Goal: Find specific page/section: Find specific page/section

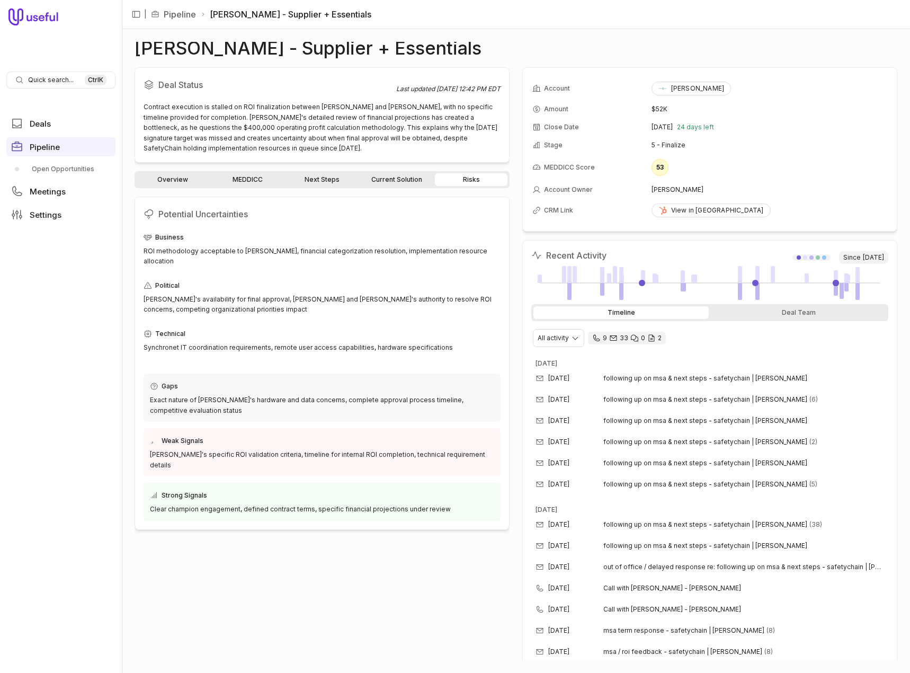
click at [180, 176] on link "Overview" at bounding box center [173, 179] width 73 height 13
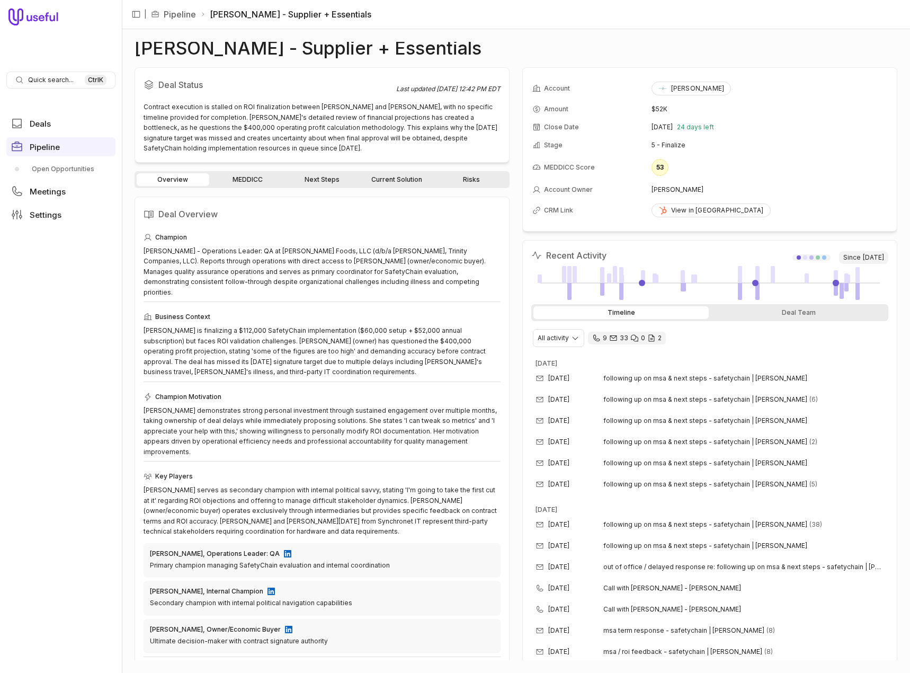
click at [329, 178] on link "Next Steps" at bounding box center [322, 179] width 73 height 13
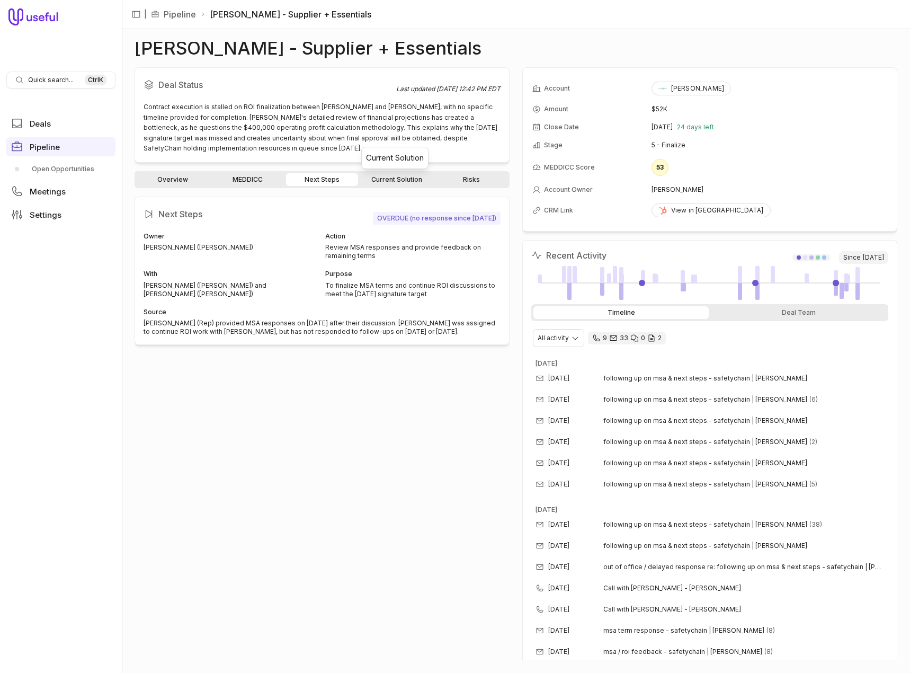
click at [382, 177] on link "Current Solution" at bounding box center [396, 179] width 73 height 13
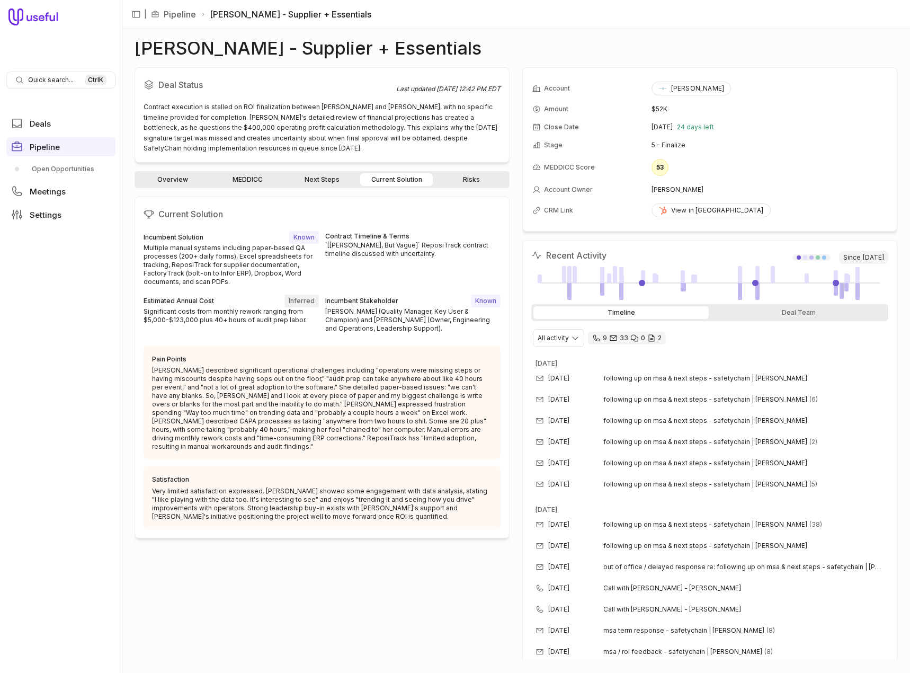
click at [470, 180] on link "Risks" at bounding box center [471, 179] width 73 height 13
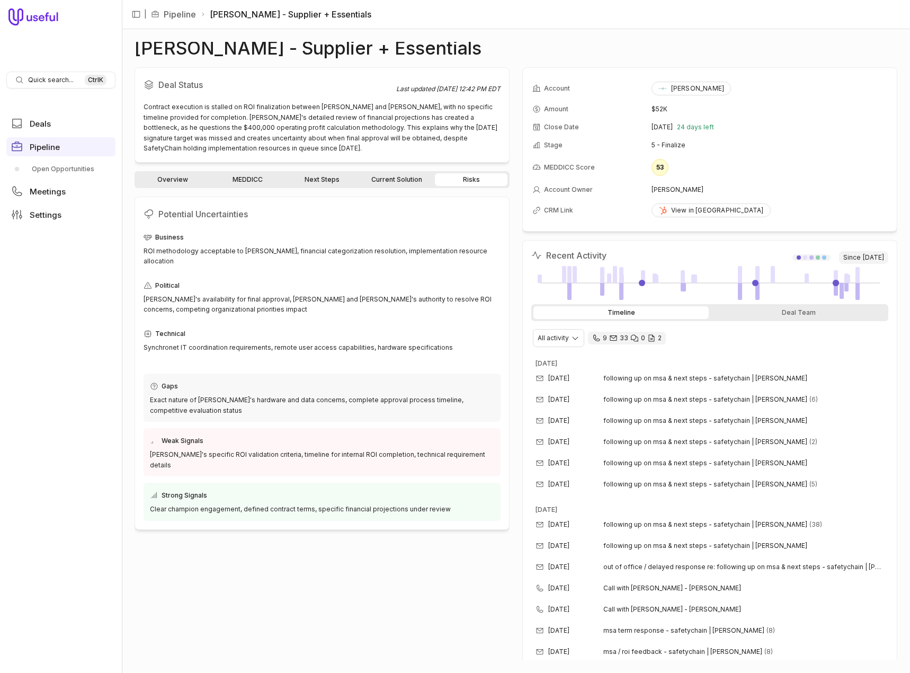
click at [168, 176] on link "Overview" at bounding box center [173, 179] width 73 height 13
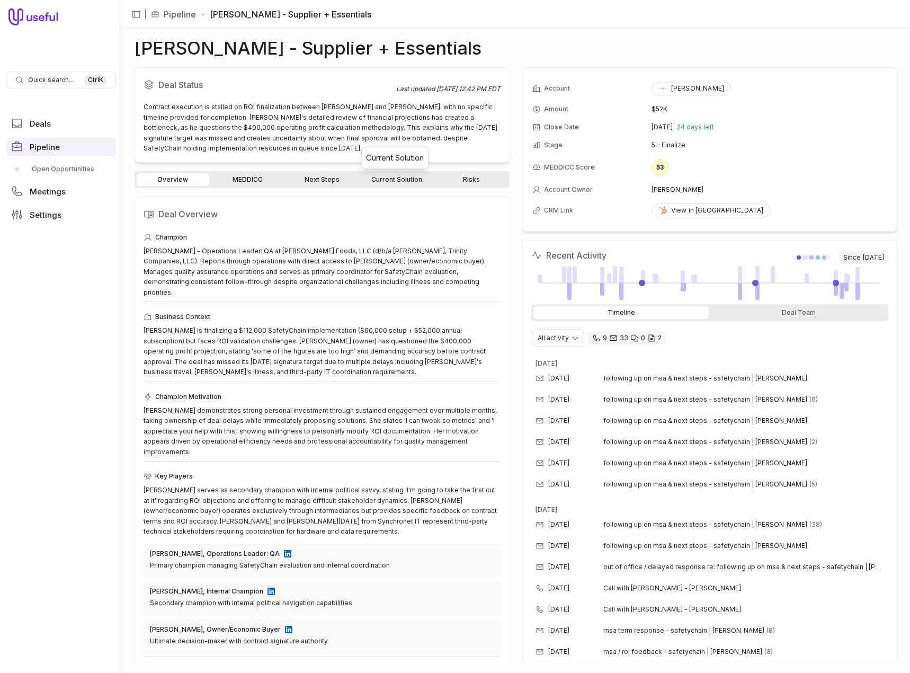
click at [381, 179] on link "Current Solution" at bounding box center [396, 179] width 73 height 13
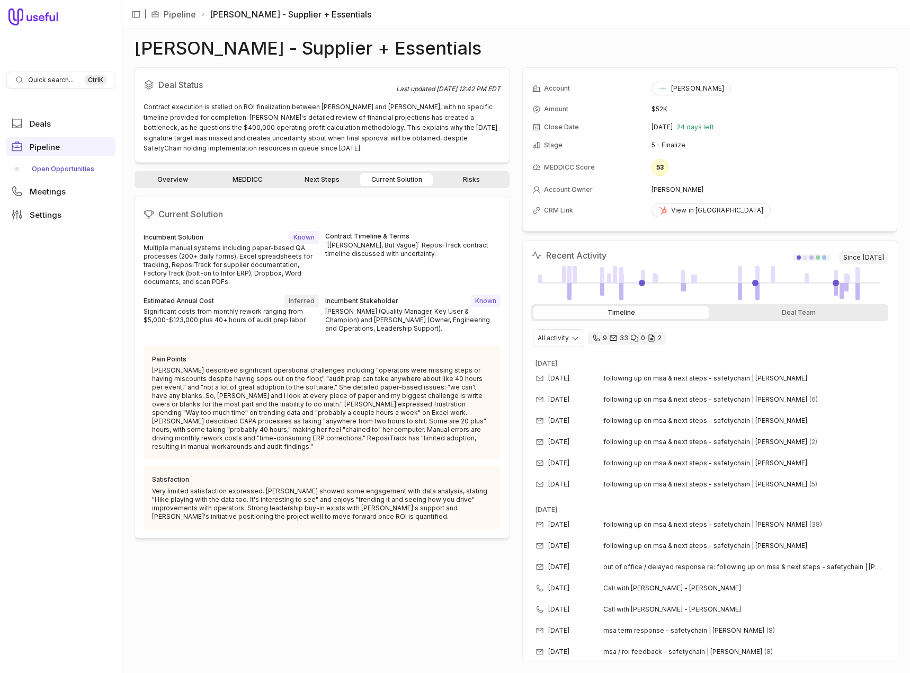
click at [39, 168] on link "Open Opportunities" at bounding box center [60, 168] width 109 height 17
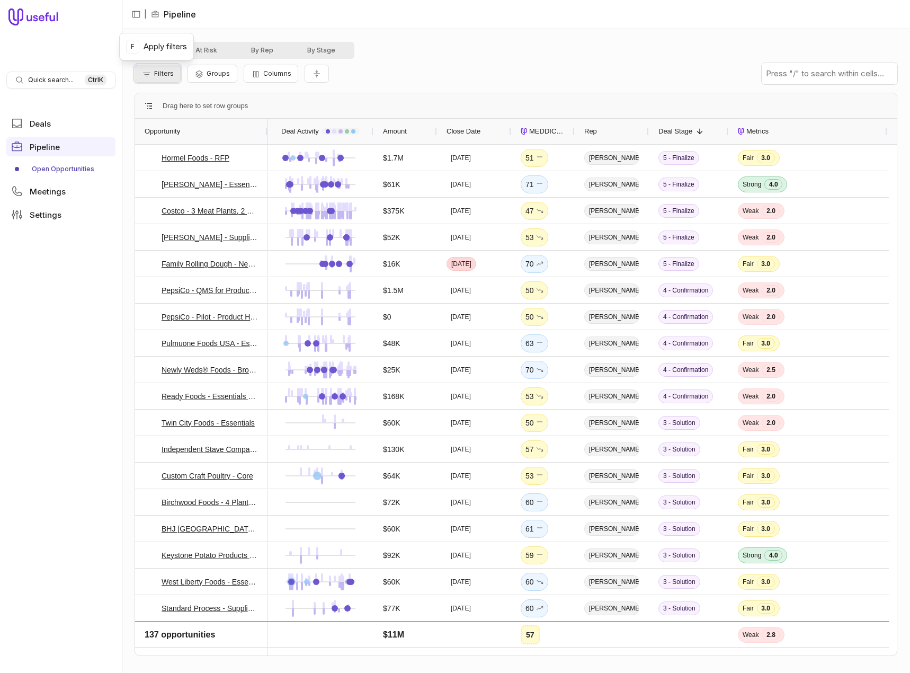
click at [165, 72] on span "Filters" at bounding box center [164, 73] width 20 height 8
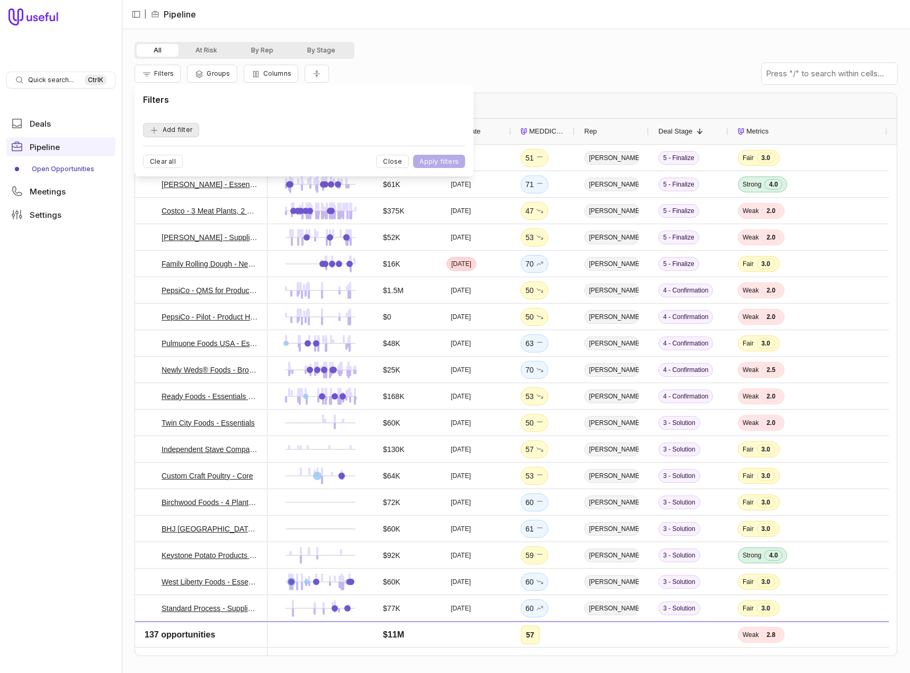
click at [160, 131] on button "Add filter" at bounding box center [171, 130] width 56 height 14
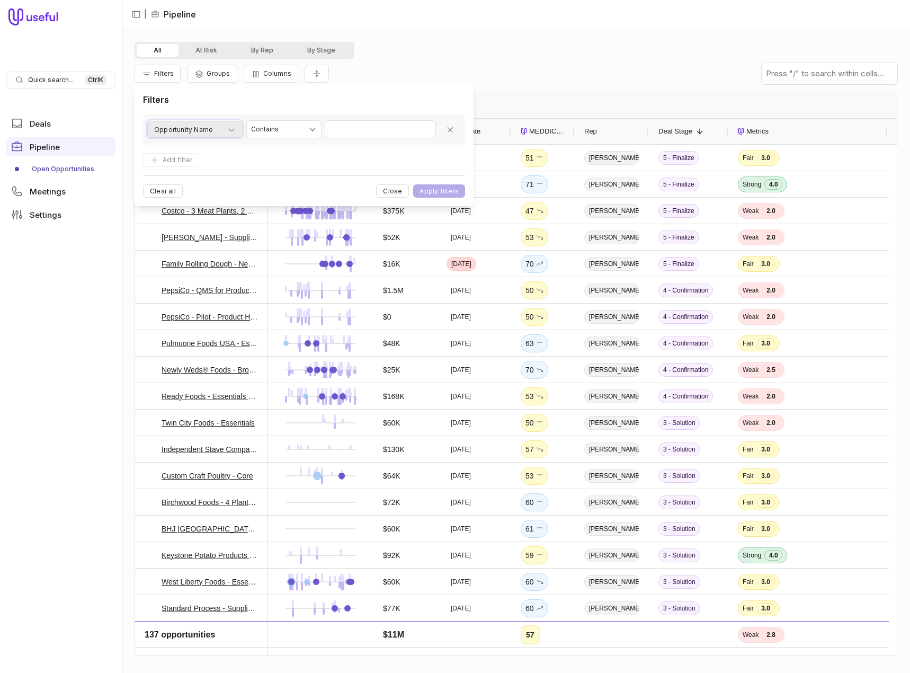
click at [230, 126] on icon "button" at bounding box center [231, 130] width 8 height 8
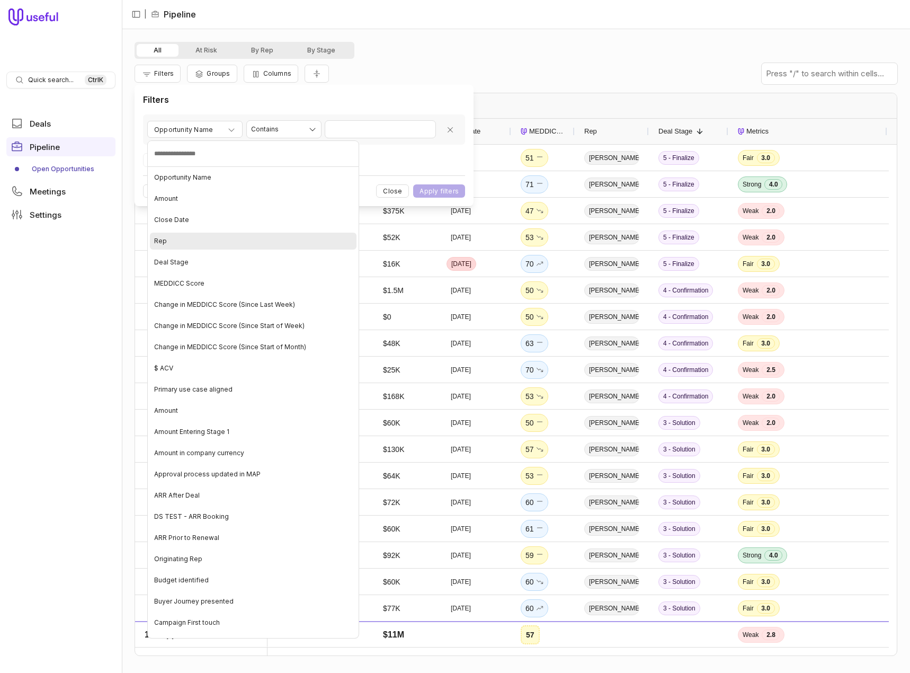
click at [158, 240] on span "Rep" at bounding box center [160, 241] width 13 height 8
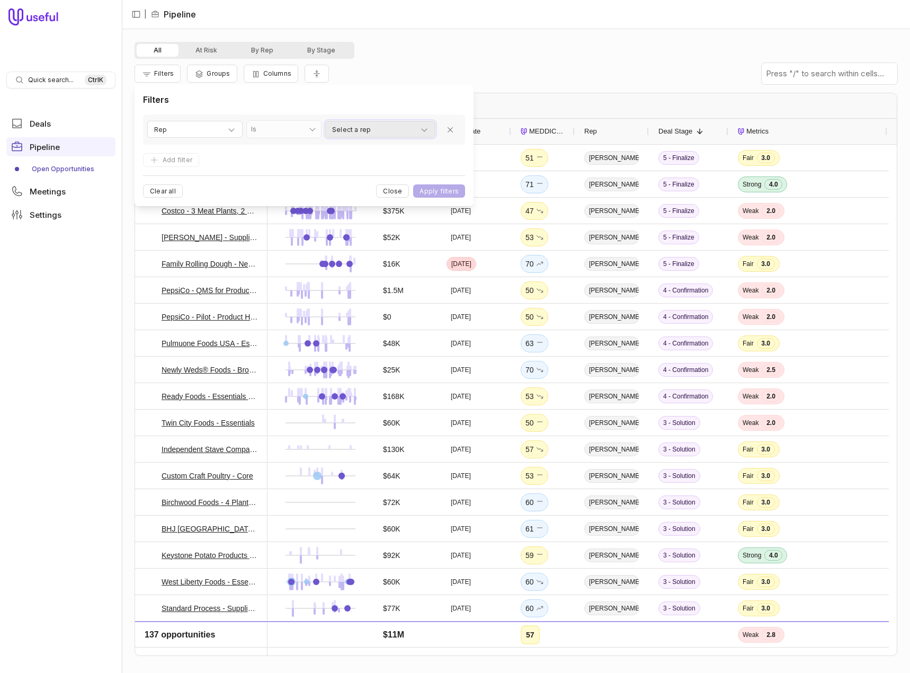
click at [425, 129] on icon "button" at bounding box center [424, 130] width 8 height 8
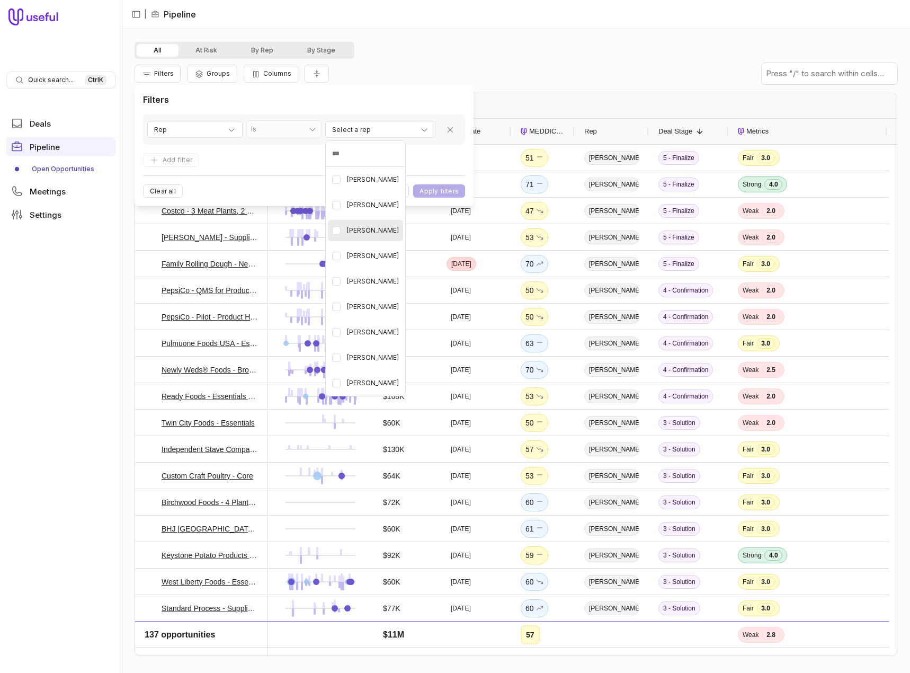
click at [369, 230] on span "[PERSON_NAME]" at bounding box center [373, 230] width 52 height 13
click at [433, 194] on html "Quick search... Ctrl K Deals Pipeline Open Opportunities Meetings Settings | Pi…" at bounding box center [455, 336] width 910 height 673
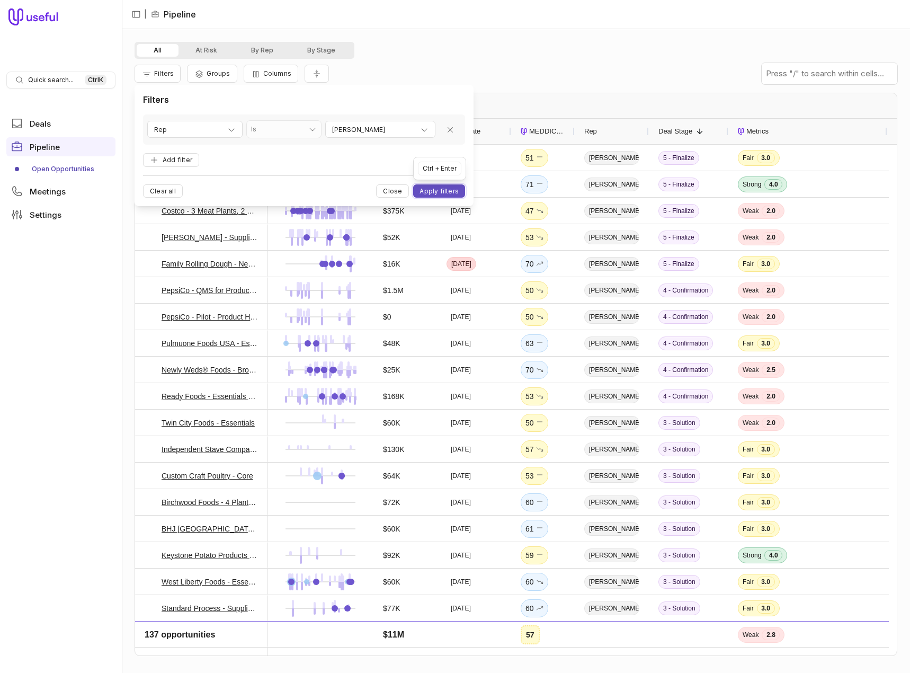
click at [433, 192] on button "Apply filters" at bounding box center [439, 190] width 52 height 13
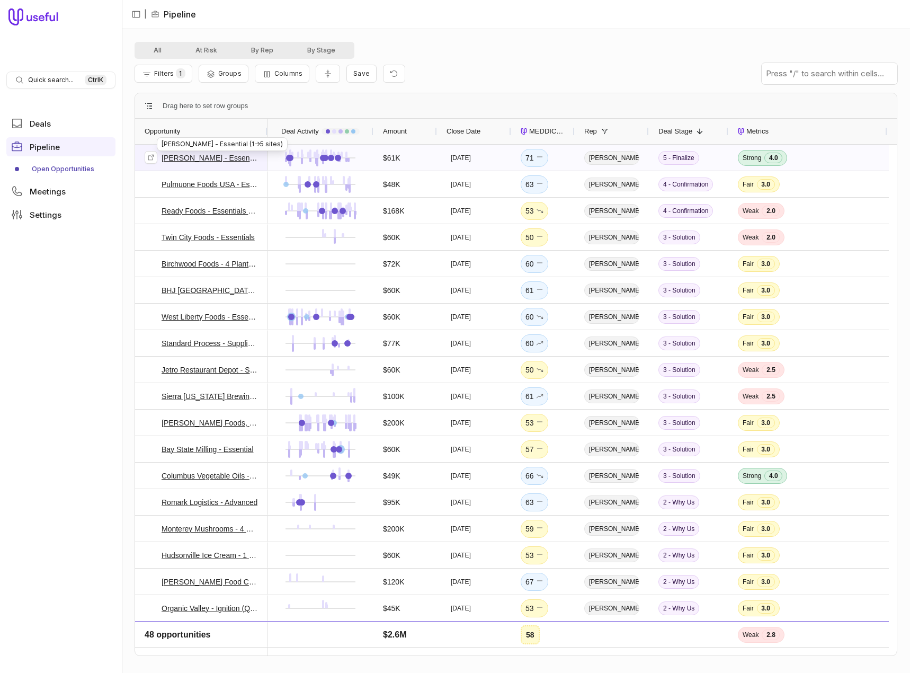
click at [196, 155] on link "[PERSON_NAME] - Essential (1->5 sites)" at bounding box center [210, 157] width 96 height 13
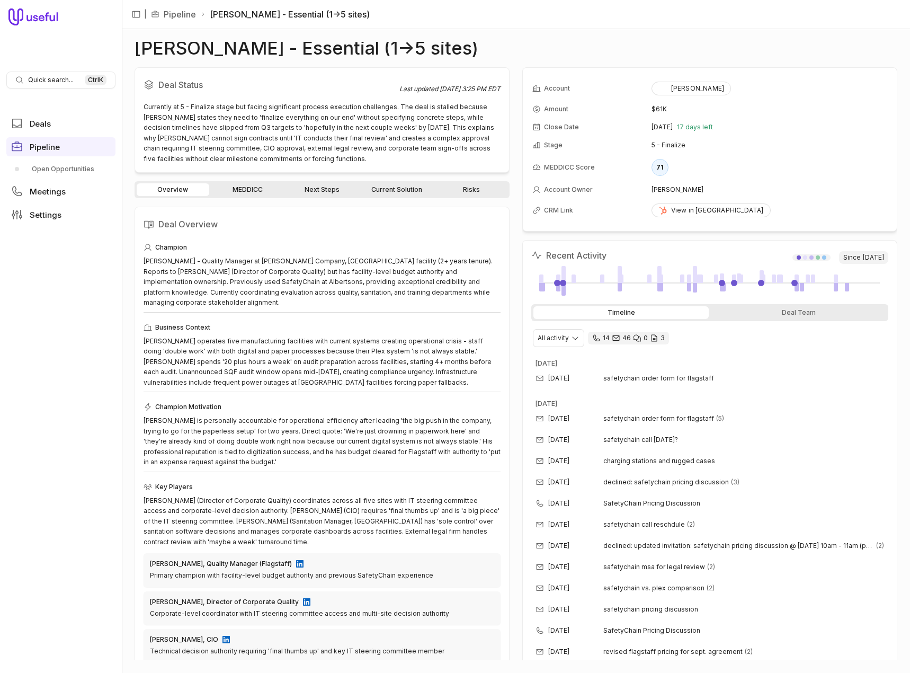
click at [243, 190] on link "MEDDICC" at bounding box center [247, 189] width 73 height 13
